Goal: Task Accomplishment & Management: Use online tool/utility

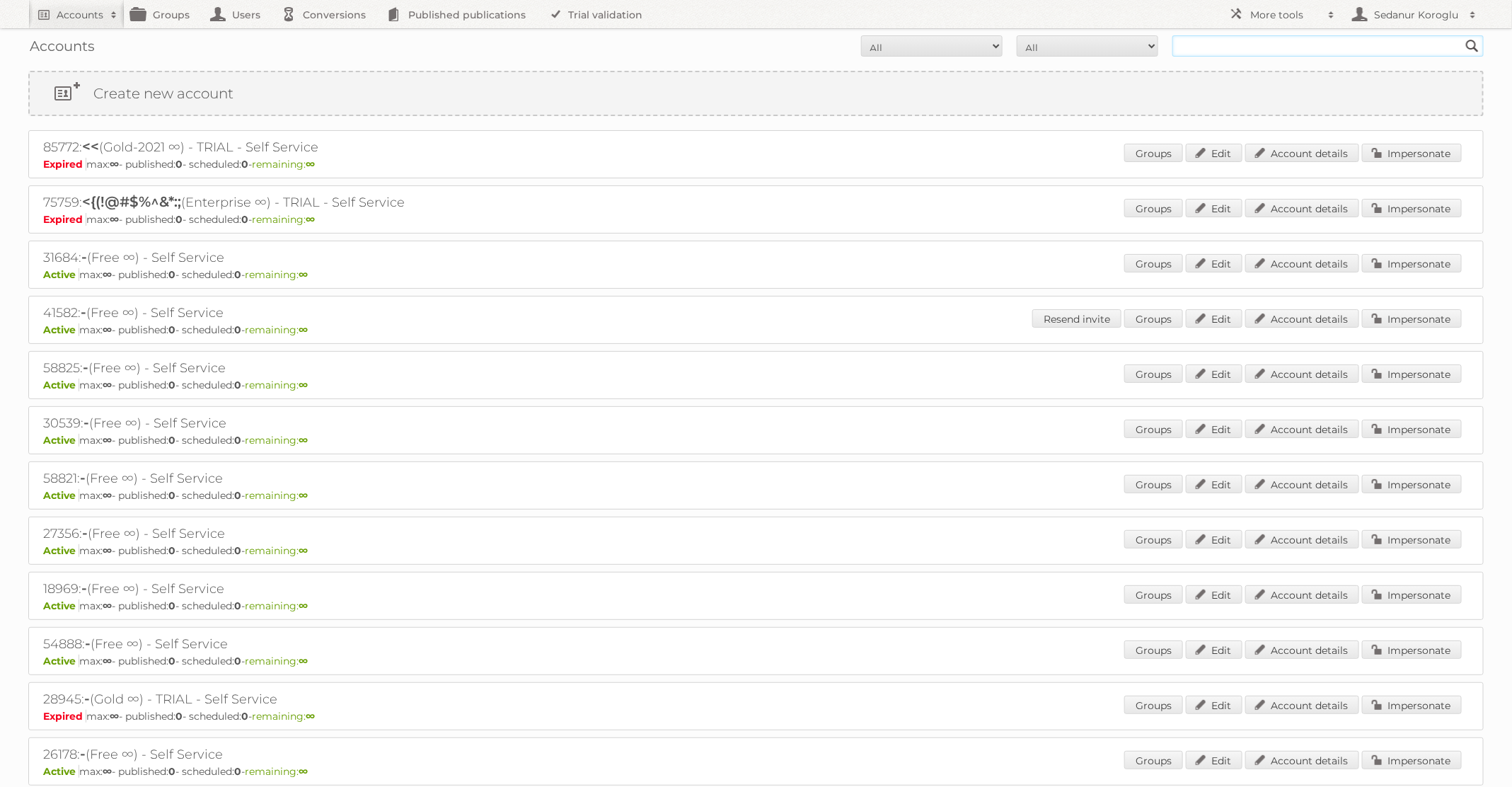
click at [1252, 46] on input "text" at bounding box center [1328, 46] width 311 height 21
type input "Kruidvat"
click at [1461, 35] on input "Search" at bounding box center [1472, 46] width 21 height 21
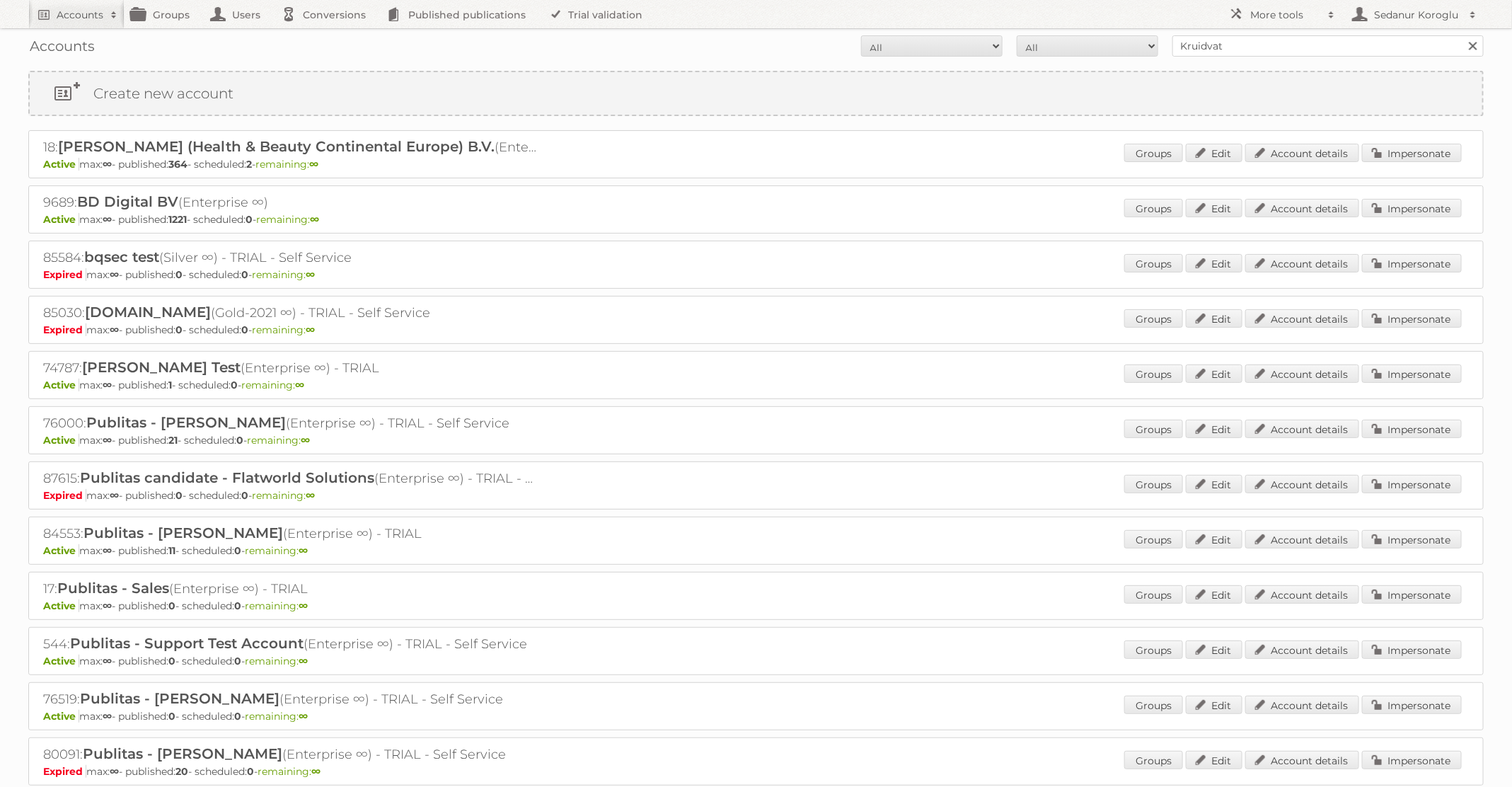
click at [1412, 161] on div "Groups Edit Account details Impersonate" at bounding box center [1292, 154] width 337 height 21
click at [1404, 156] on link "Impersonate" at bounding box center [1412, 152] width 99 height 18
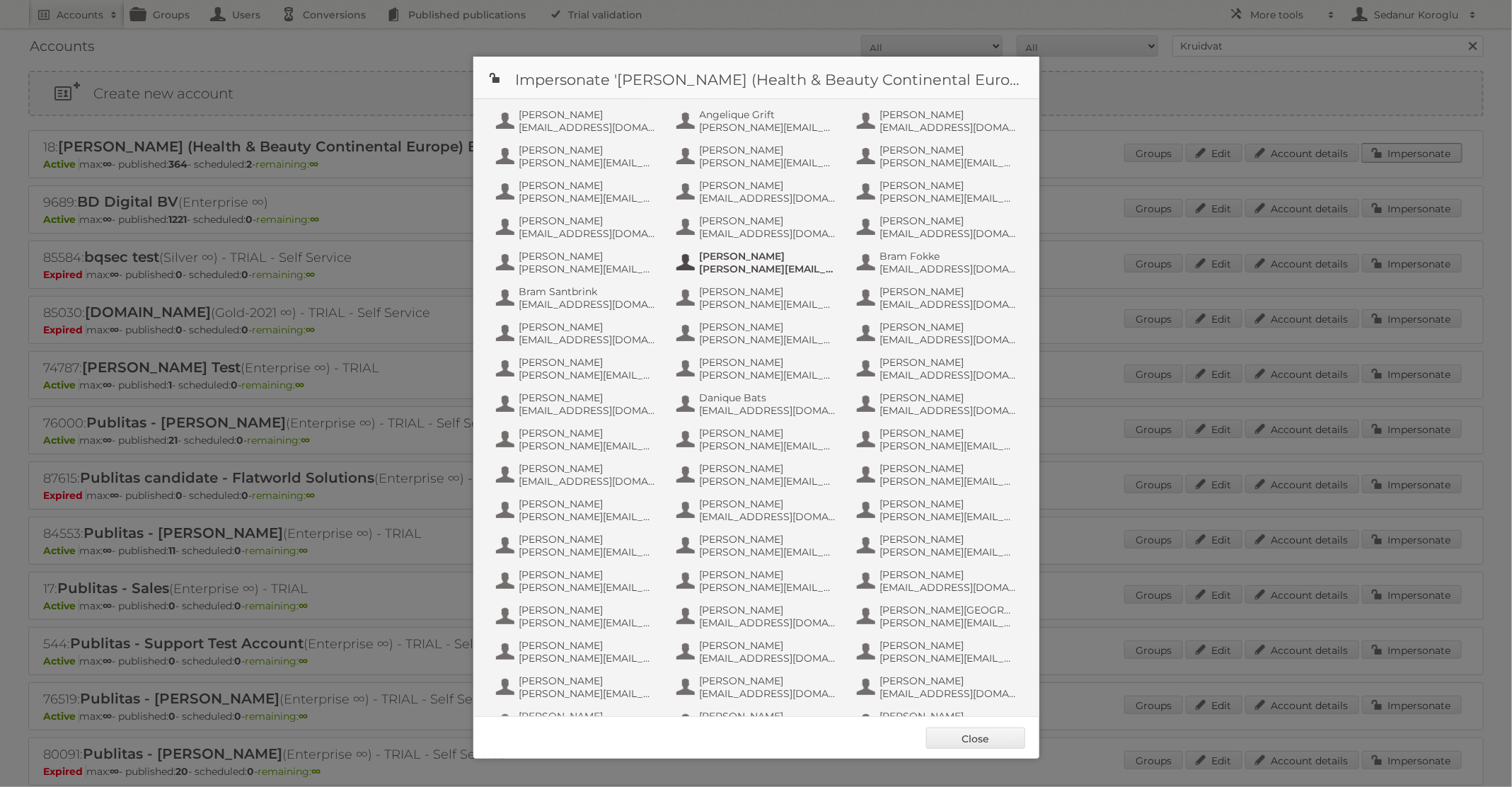
scroll to position [665, 0]
click at [758, 427] on span "Publitas Production" at bounding box center [768, 430] width 138 height 12
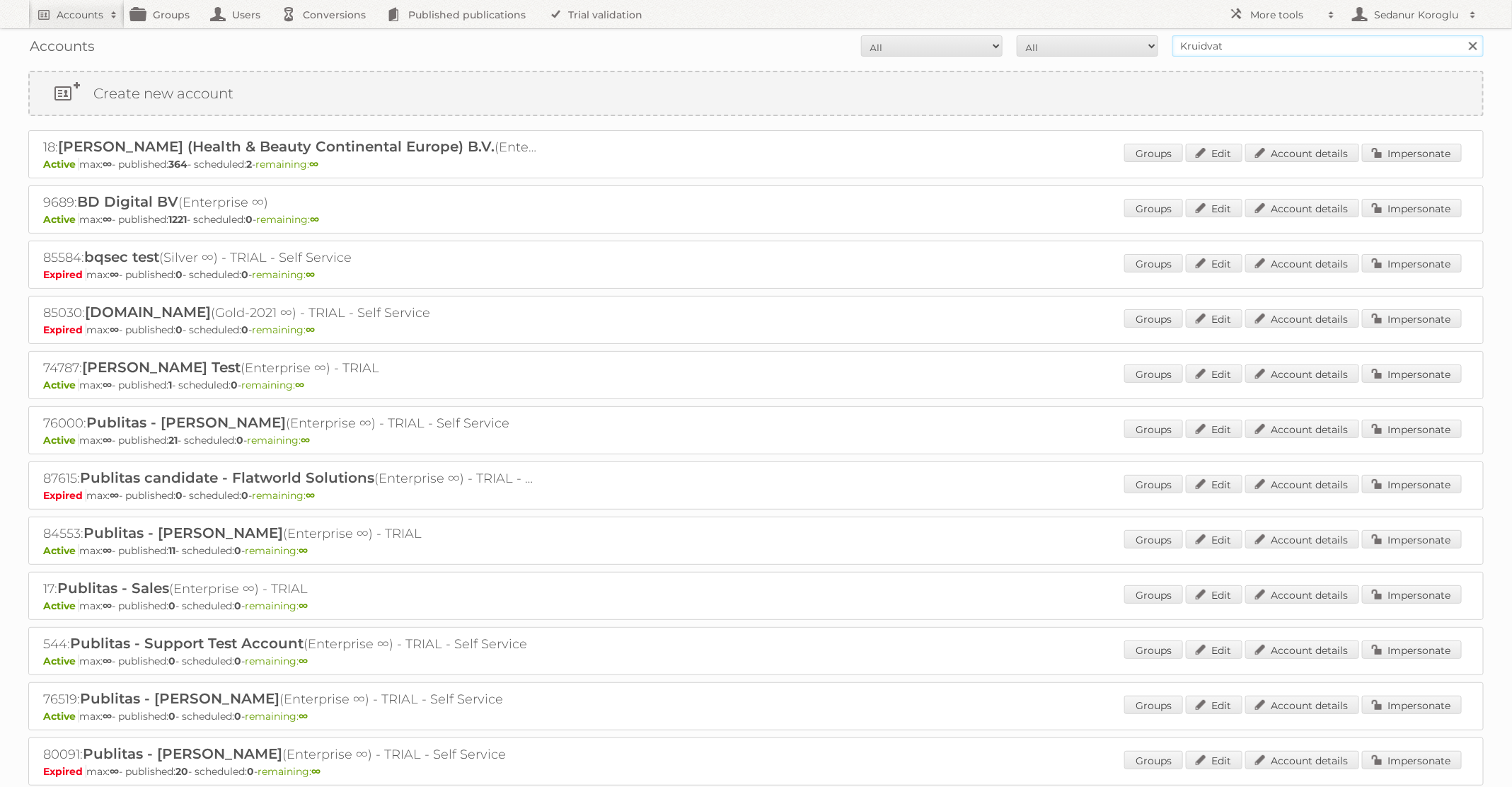
drag, startPoint x: 1231, startPoint y: 47, endPoint x: 1132, endPoint y: 43, distance: 99.1
click at [1132, 43] on form "All Active Expired Pending All Paid Trials Self service Kruidvat Search" at bounding box center [756, 46] width 1455 height 21
type input "lidl BE"
click at [1461, 35] on input "Search" at bounding box center [1472, 46] width 21 height 21
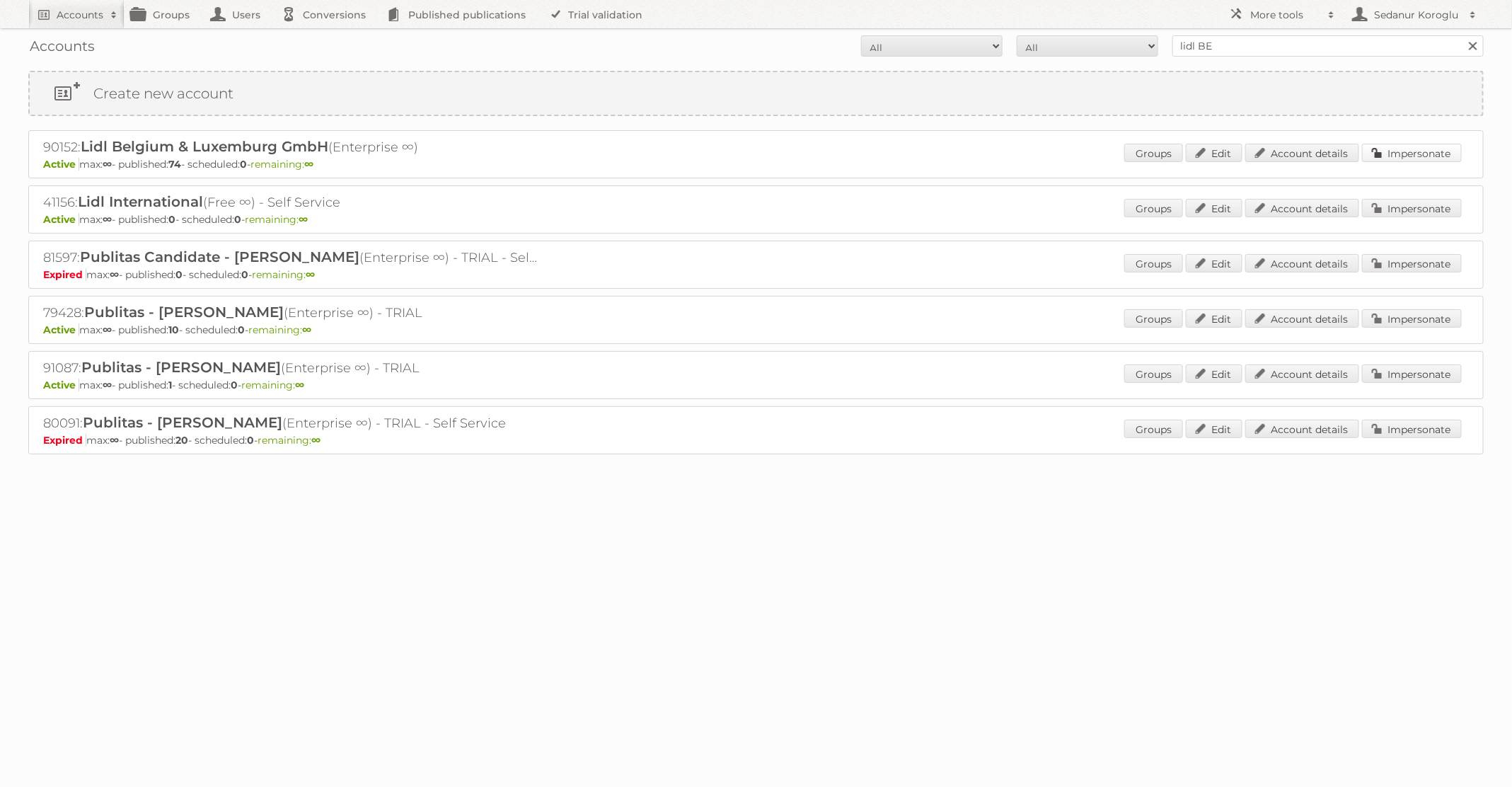
click at [1411, 146] on link "Impersonate" at bounding box center [1412, 152] width 99 height 18
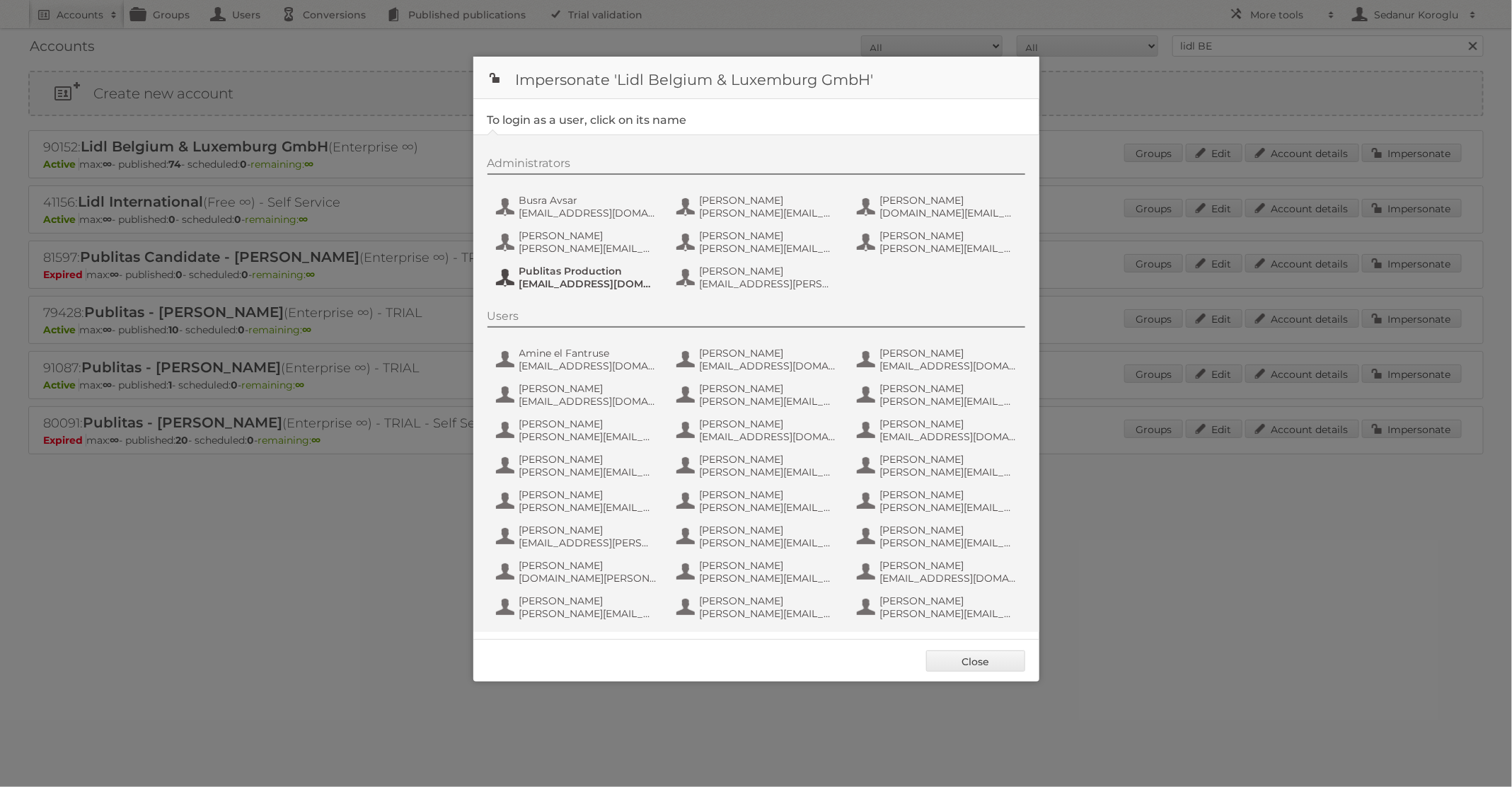
click at [599, 277] on span "fs+LidlBE@publitas.com" at bounding box center [588, 283] width 138 height 12
